Goal: Task Accomplishment & Management: Manage account settings

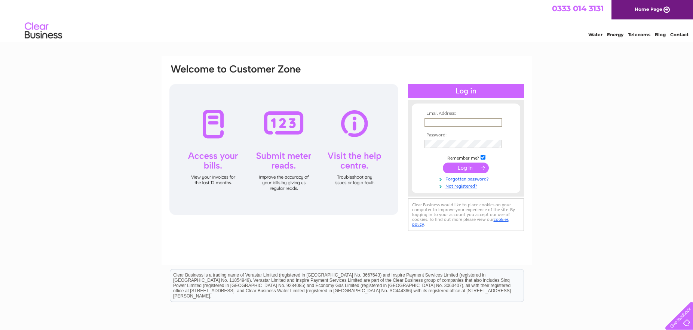
click at [433, 123] on input "text" at bounding box center [463, 122] width 78 height 9
type input "[EMAIL_ADDRESS][DOMAIN_NAME]"
click at [467, 169] on input "submit" at bounding box center [465, 168] width 46 height 10
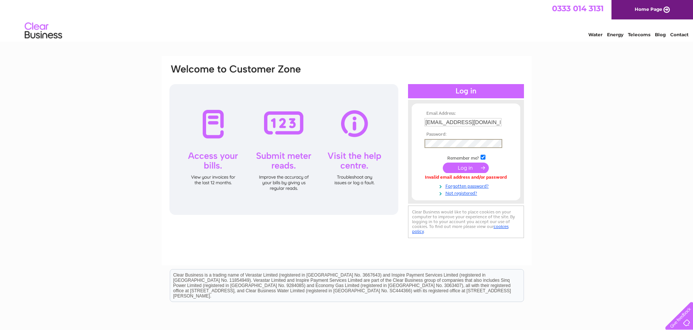
click at [442, 163] on input "submit" at bounding box center [465, 168] width 46 height 10
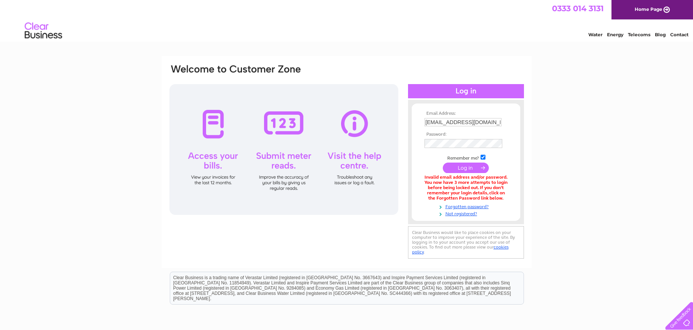
click at [456, 170] on input "submit" at bounding box center [465, 168] width 46 height 10
click at [461, 204] on link "Forgotten password?" at bounding box center [466, 205] width 85 height 7
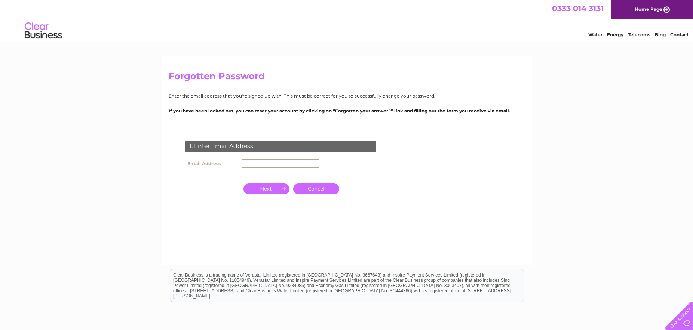
click at [268, 165] on input "text" at bounding box center [280, 163] width 78 height 9
type input "dnortcliffe@hotmail.com"
click at [275, 188] on input "button" at bounding box center [266, 188] width 46 height 10
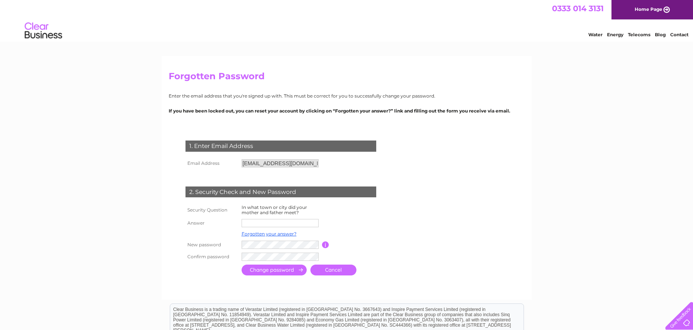
click at [252, 222] on input "text" at bounding box center [279, 223] width 77 height 8
type input "Sheffield"
click at [283, 272] on input "submit" at bounding box center [273, 270] width 65 height 11
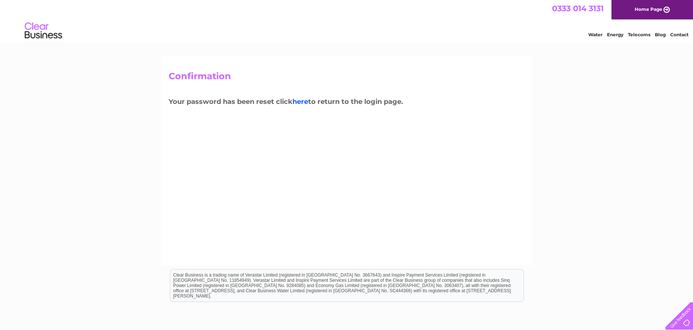
click at [301, 100] on link "here" at bounding box center [300, 102] width 16 height 8
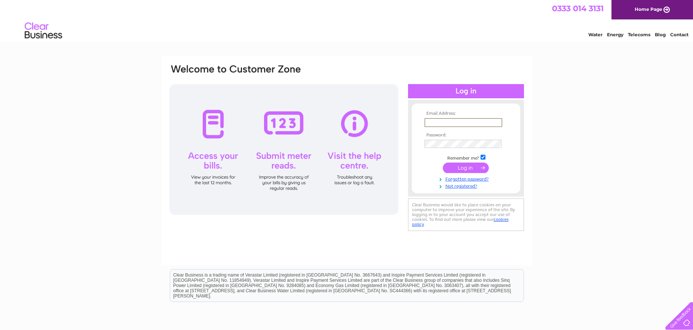
click at [441, 120] on input "text" at bounding box center [463, 122] width 78 height 9
type input "dnortcliffe@hotmail.com"
click at [465, 167] on input "submit" at bounding box center [465, 168] width 46 height 10
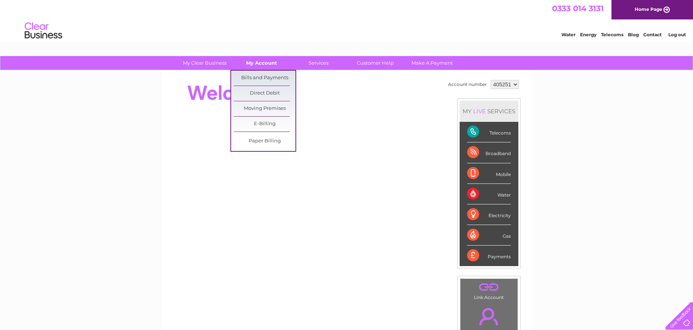
click at [263, 64] on link "My Account" at bounding box center [262, 63] width 62 height 14
click at [263, 74] on link "Bills and Payments" at bounding box center [265, 78] width 62 height 15
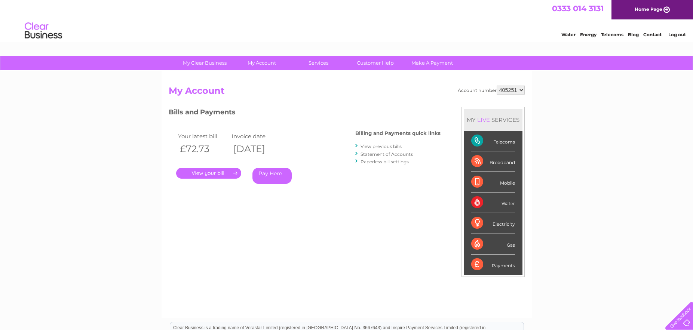
click at [215, 176] on link "." at bounding box center [208, 173] width 65 height 11
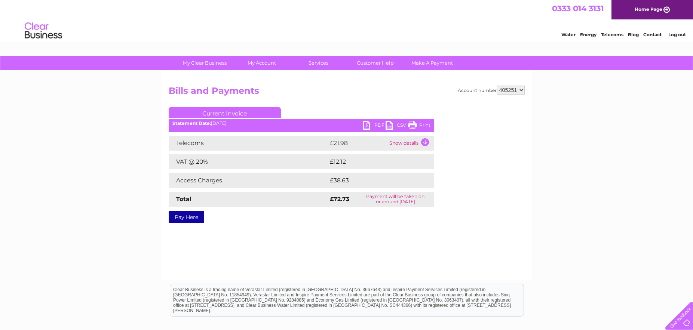
click at [388, 125] on link "CSV" at bounding box center [396, 126] width 22 height 11
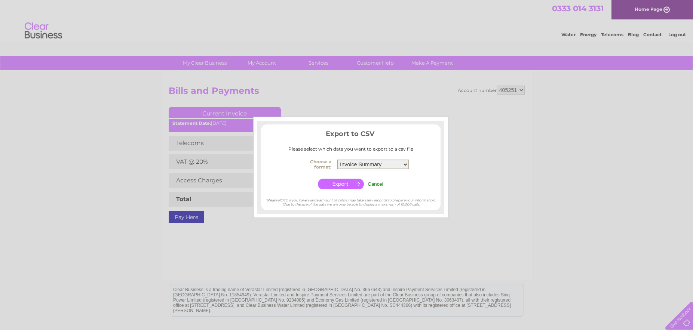
click at [405, 167] on select "Invoice Summary Telecoms Call Summary Service Charge Summary" at bounding box center [373, 165] width 72 height 10
click at [482, 209] on div at bounding box center [346, 165] width 693 height 330
click at [376, 184] on input "Cancel" at bounding box center [375, 184] width 16 height 6
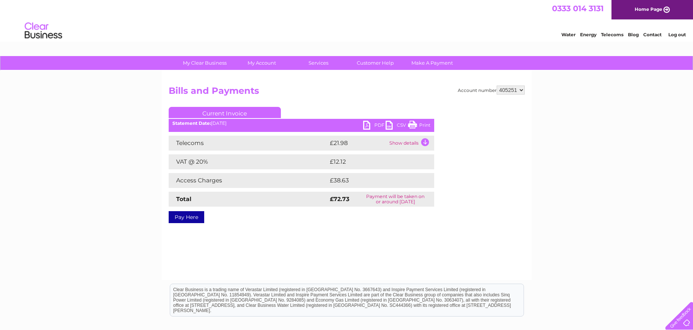
click at [411, 126] on link "Print" at bounding box center [419, 126] width 22 height 11
